Goal: Information Seeking & Learning: Find specific fact

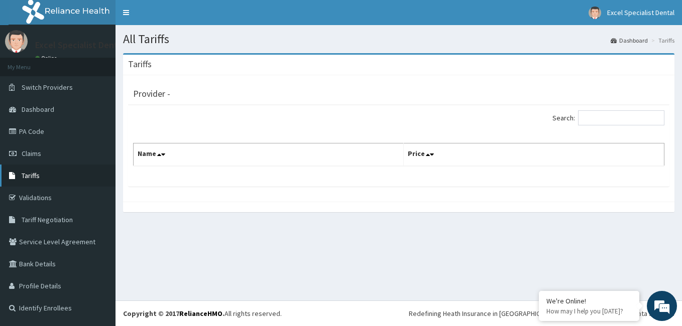
click at [34, 178] on span "Tariffs" at bounding box center [31, 175] width 18 height 9
click at [38, 177] on span "Tariffs" at bounding box center [31, 175] width 18 height 9
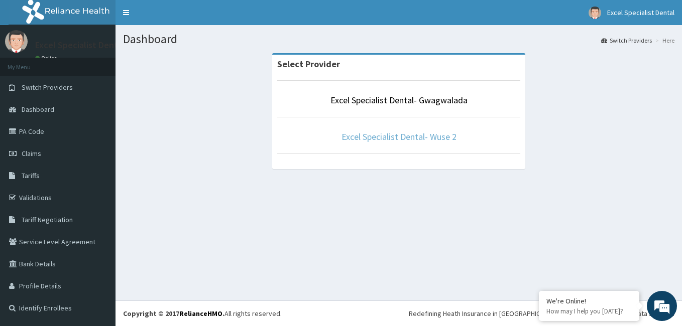
click at [376, 141] on link "Excel Specialist Dental- Wuse 2" at bounding box center [398, 137] width 115 height 12
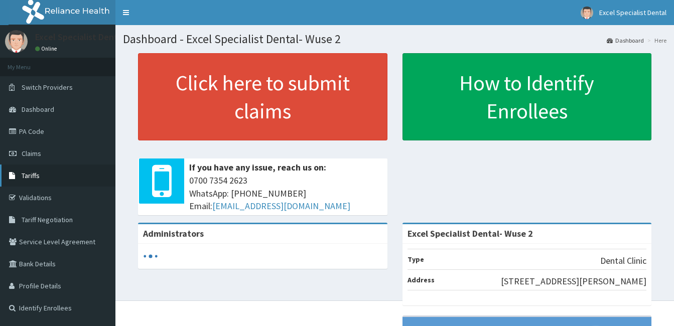
click at [36, 176] on span "Tariffs" at bounding box center [31, 175] width 18 height 9
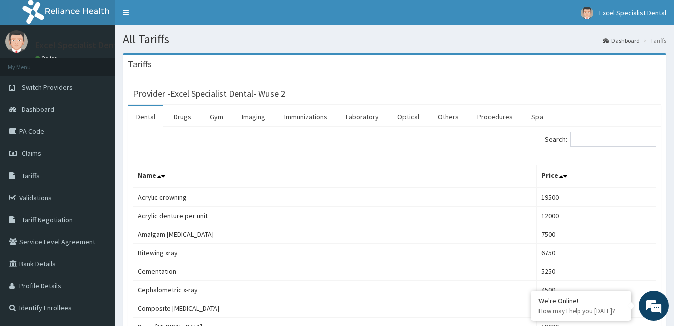
click at [622, 90] on div "Provider - Excel Specialist Dental- Wuse 2" at bounding box center [395, 92] width 524 height 14
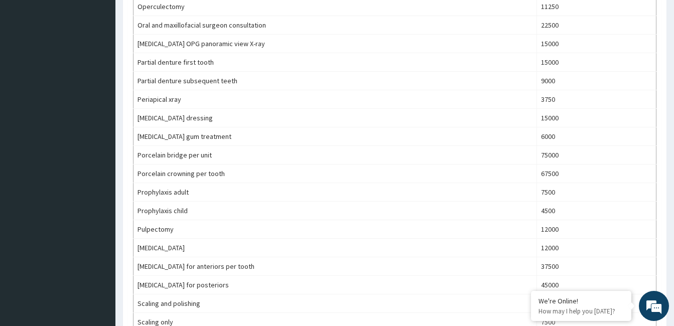
scroll to position [531, 0]
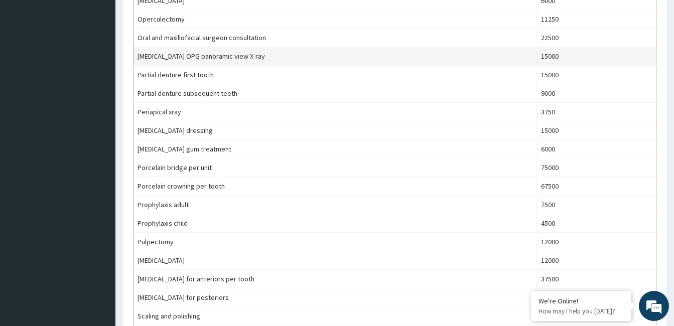
click at [614, 52] on td "15000" at bounding box center [596, 56] width 119 height 19
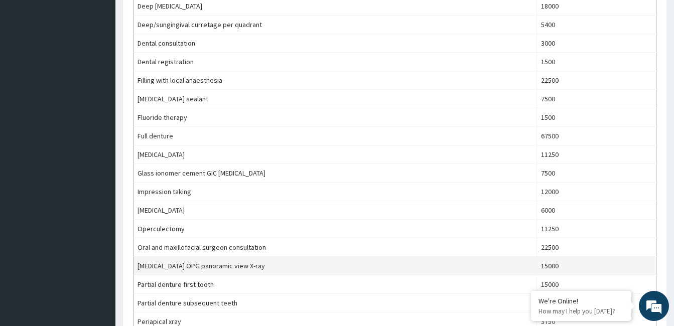
scroll to position [303, 0]
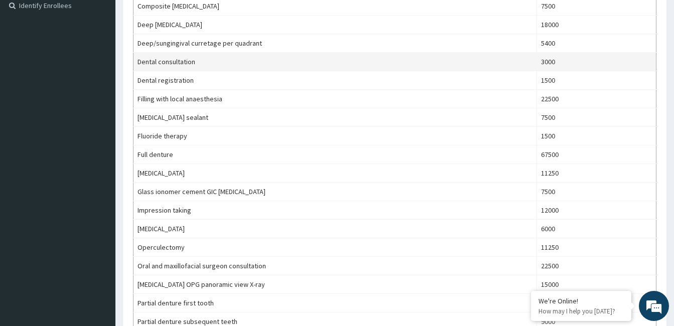
click at [634, 69] on td "3000" at bounding box center [596, 62] width 119 height 19
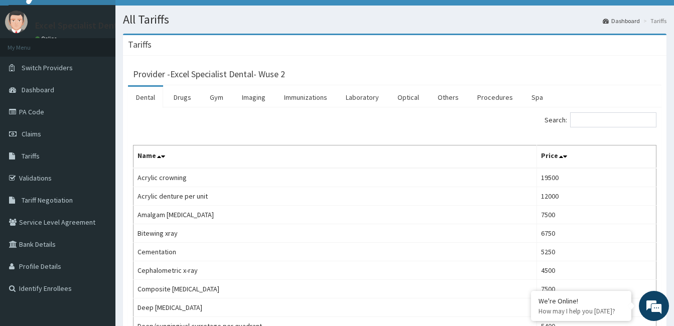
scroll to position [0, 0]
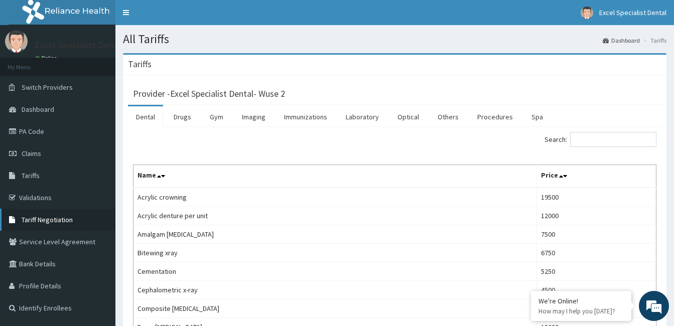
click at [49, 221] on span "Tariff Negotiation" at bounding box center [47, 219] width 51 height 9
